Goal: Navigation & Orientation: Find specific page/section

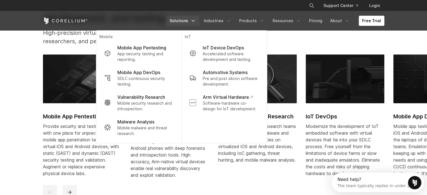
click at [252, 27] on div "Free Trial Solutions IoT" at bounding box center [213, 20] width 341 height 19
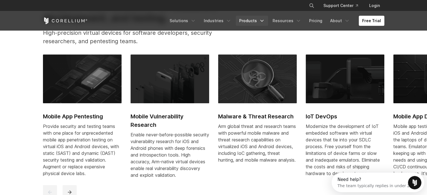
click at [252, 24] on link "Products" at bounding box center [252, 21] width 32 height 10
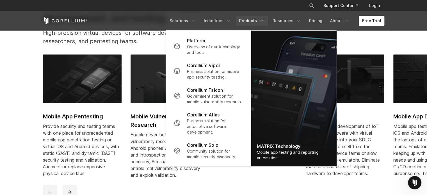
click at [368, 22] on link "Free Trial" at bounding box center [372, 21] width 26 height 10
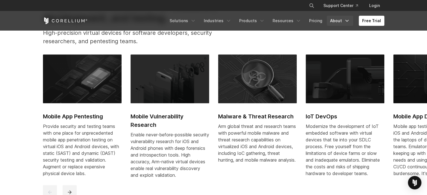
click at [335, 20] on link "About" at bounding box center [340, 21] width 26 height 10
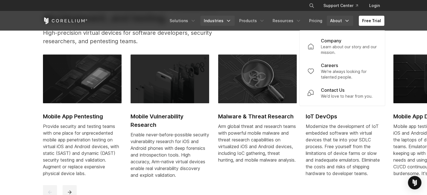
click at [230, 21] on polyline "Navigation Menu" at bounding box center [228, 20] width 3 height 1
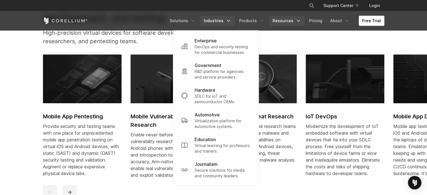
click at [298, 22] on icon "Navigation Menu" at bounding box center [299, 21] width 6 height 6
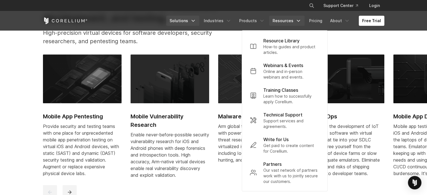
click at [183, 21] on link "Solutions" at bounding box center [182, 21] width 33 height 10
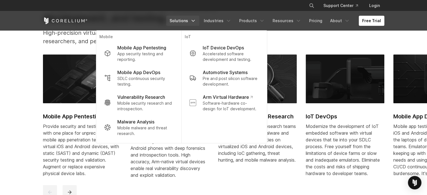
click at [31, 117] on section "Purpose-built solutions for research, development, and testing. High-precision …" at bounding box center [213, 99] width 427 height 236
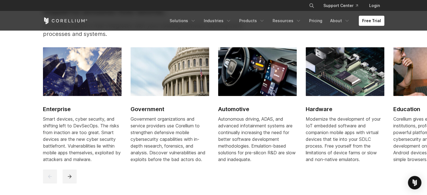
scroll to position [656, 0]
